Goal: Transaction & Acquisition: Obtain resource

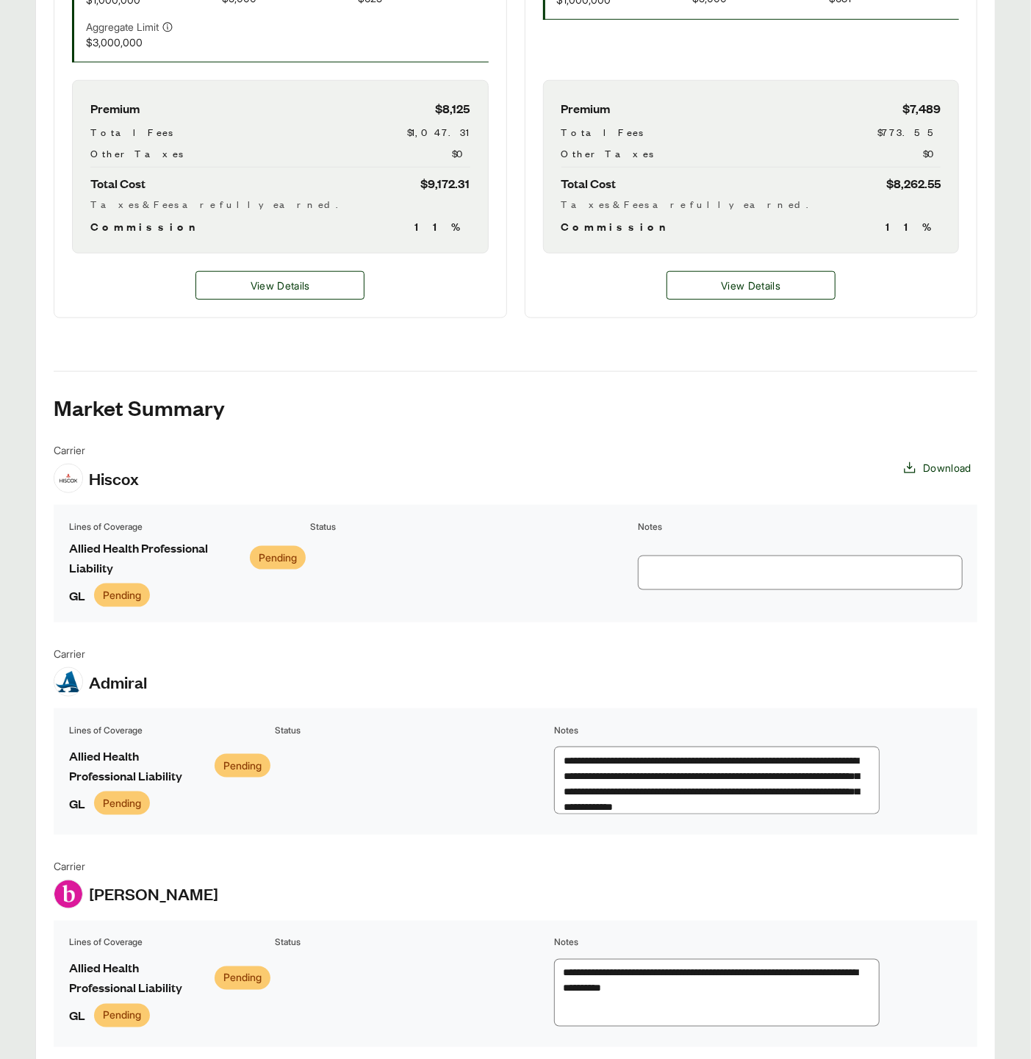
scroll to position [408, 0]
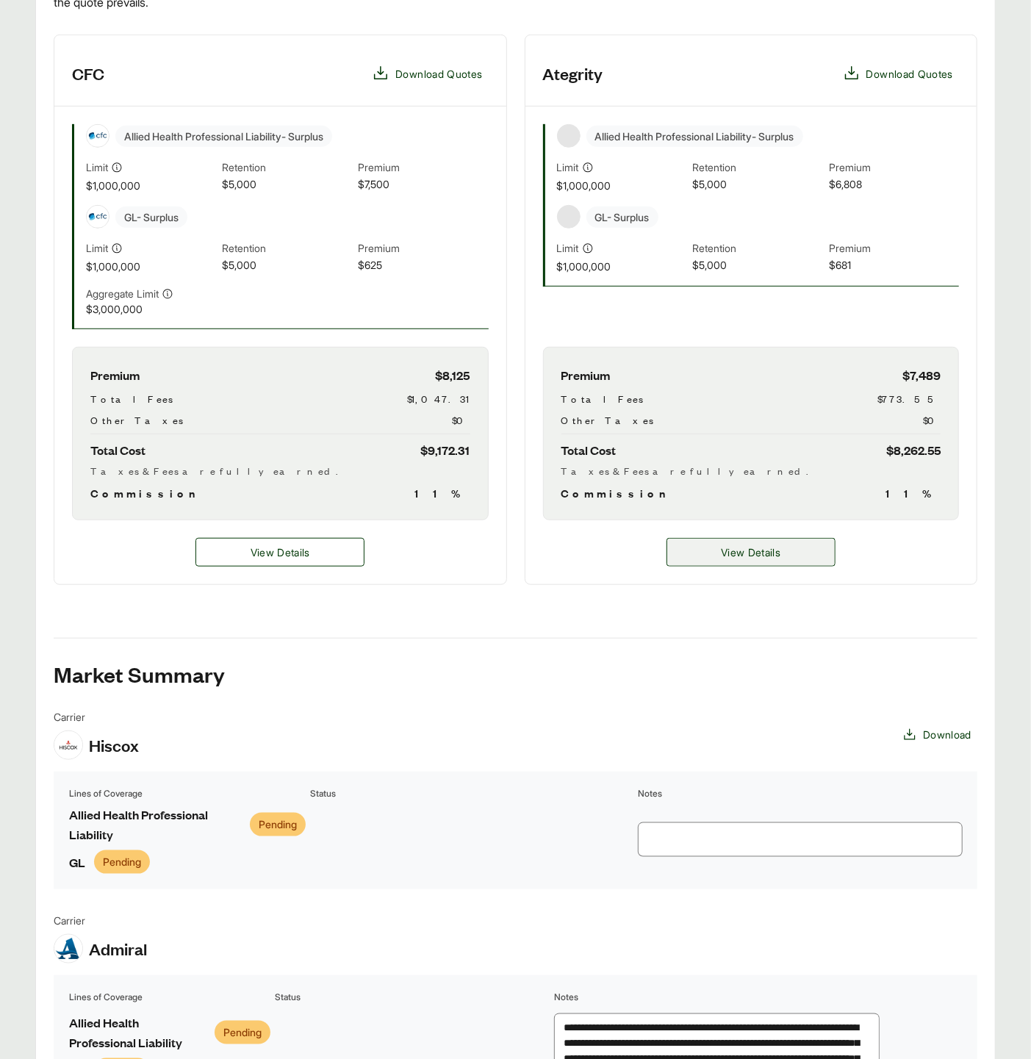
click at [758, 552] on span "View Details" at bounding box center [751, 551] width 60 height 15
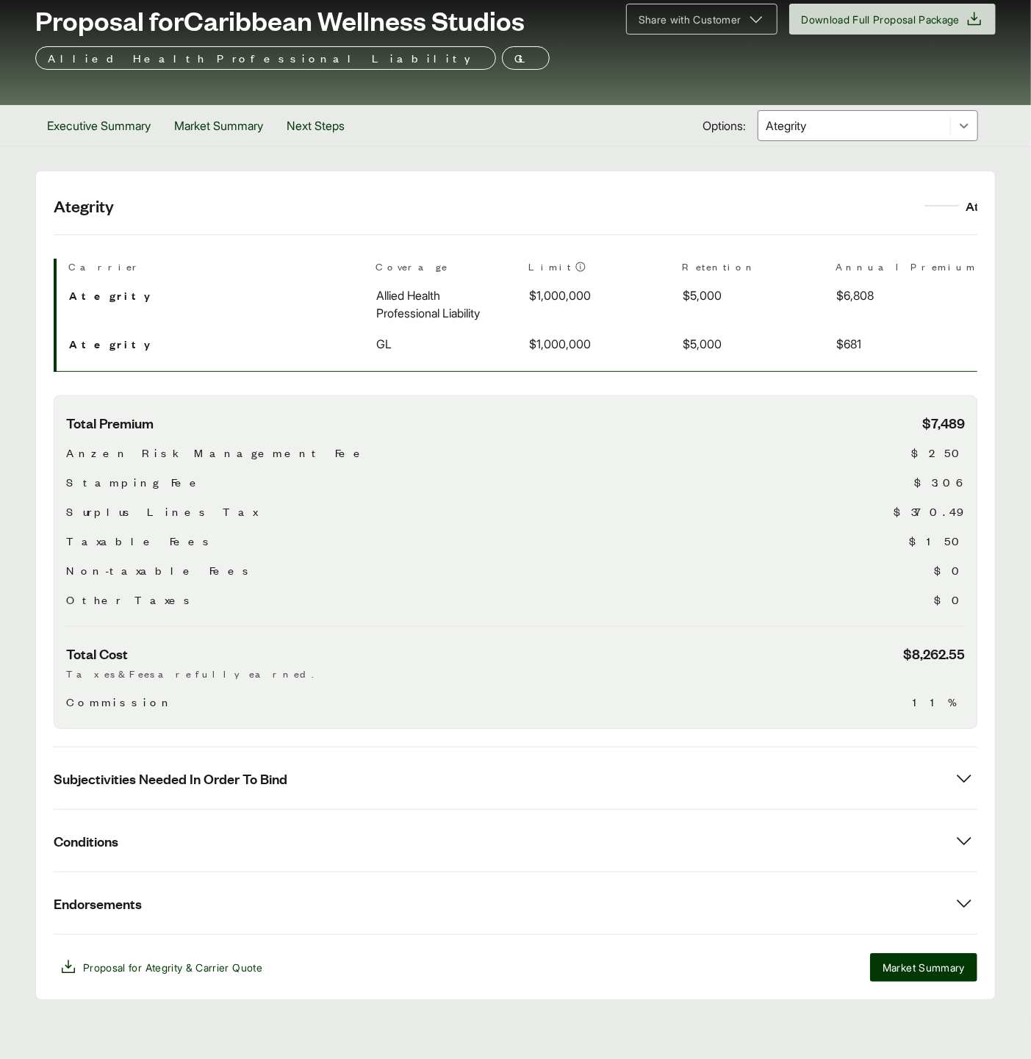
scroll to position [101, 0]
click at [705, 762] on button "Subjectivities Needed In Order To Bind" at bounding box center [515, 778] width 923 height 62
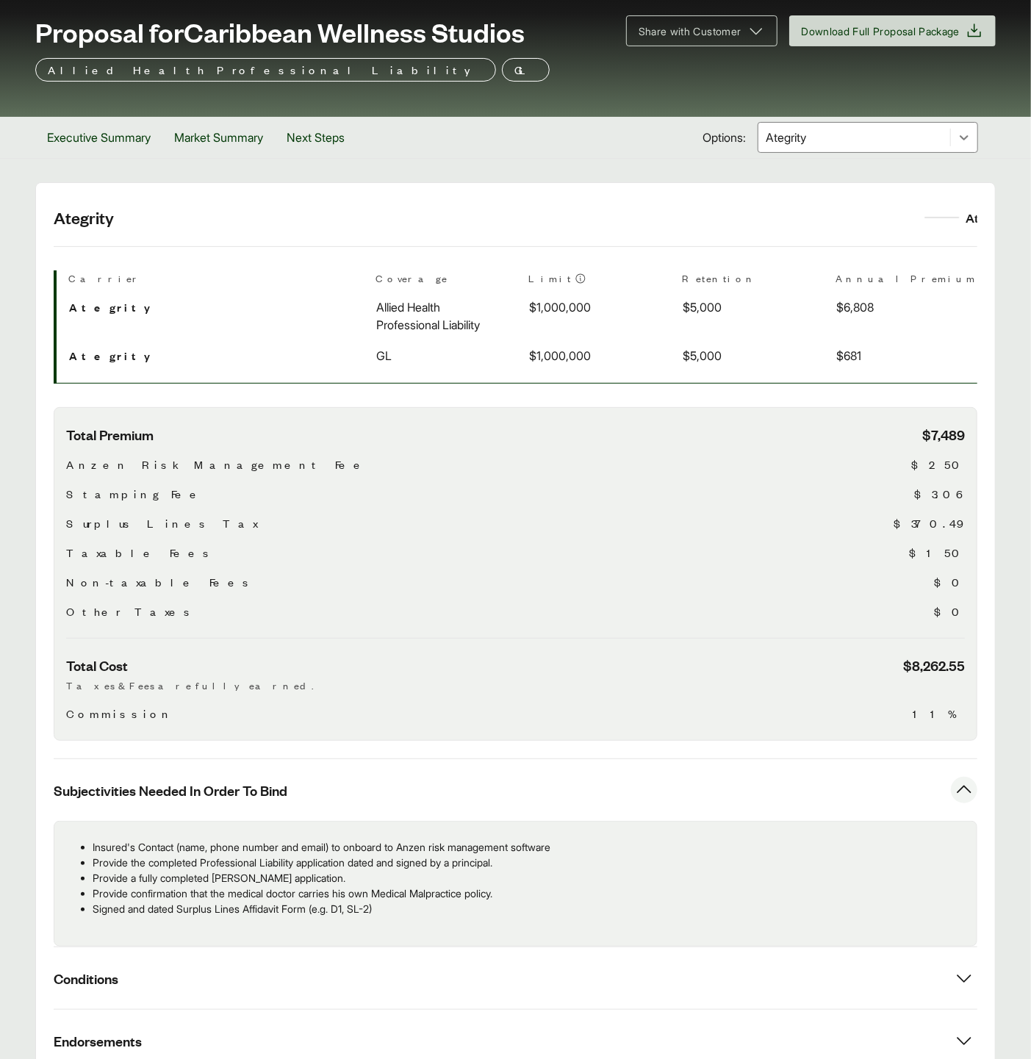
scroll to position [0, 0]
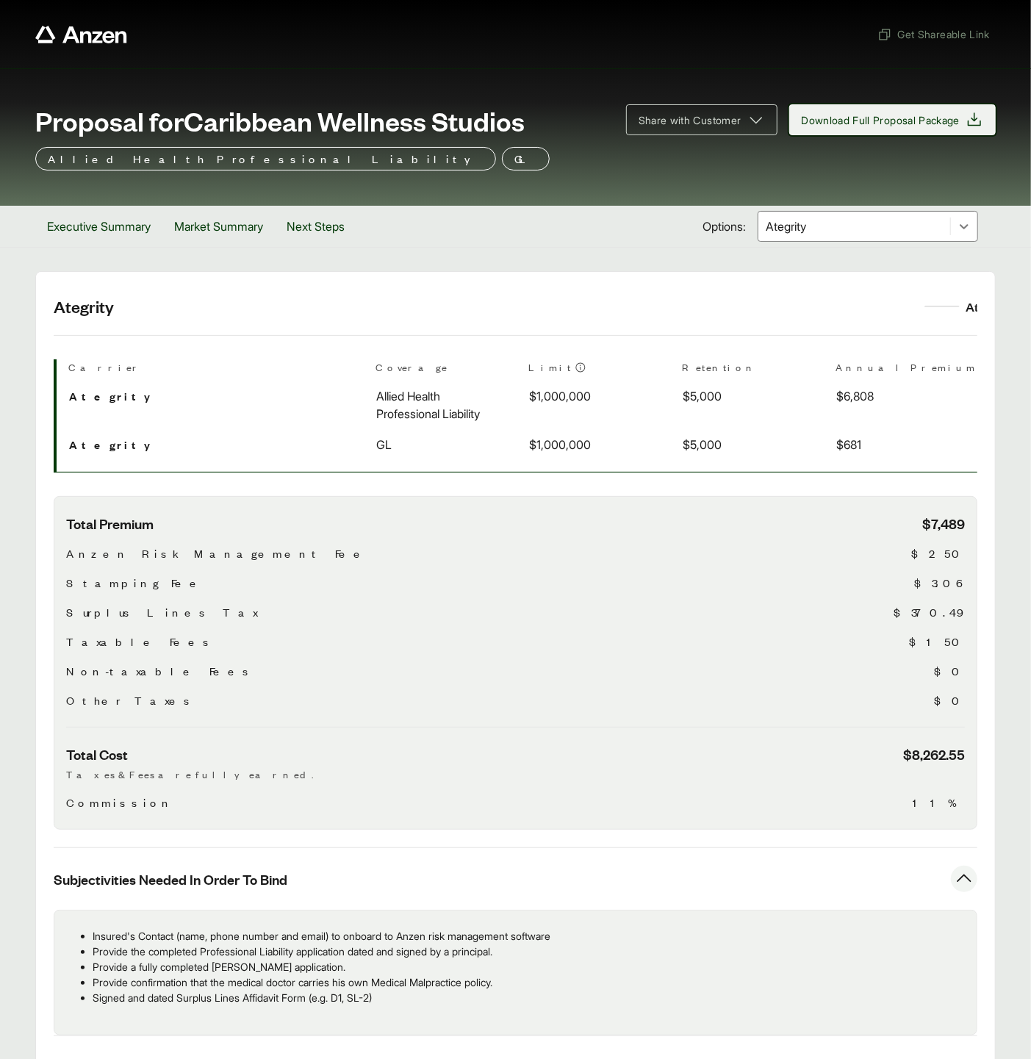
click at [877, 127] on span "Download Full Proposal Package" at bounding box center [892, 120] width 182 height 18
